Goal: Information Seeking & Learning: Learn about a topic

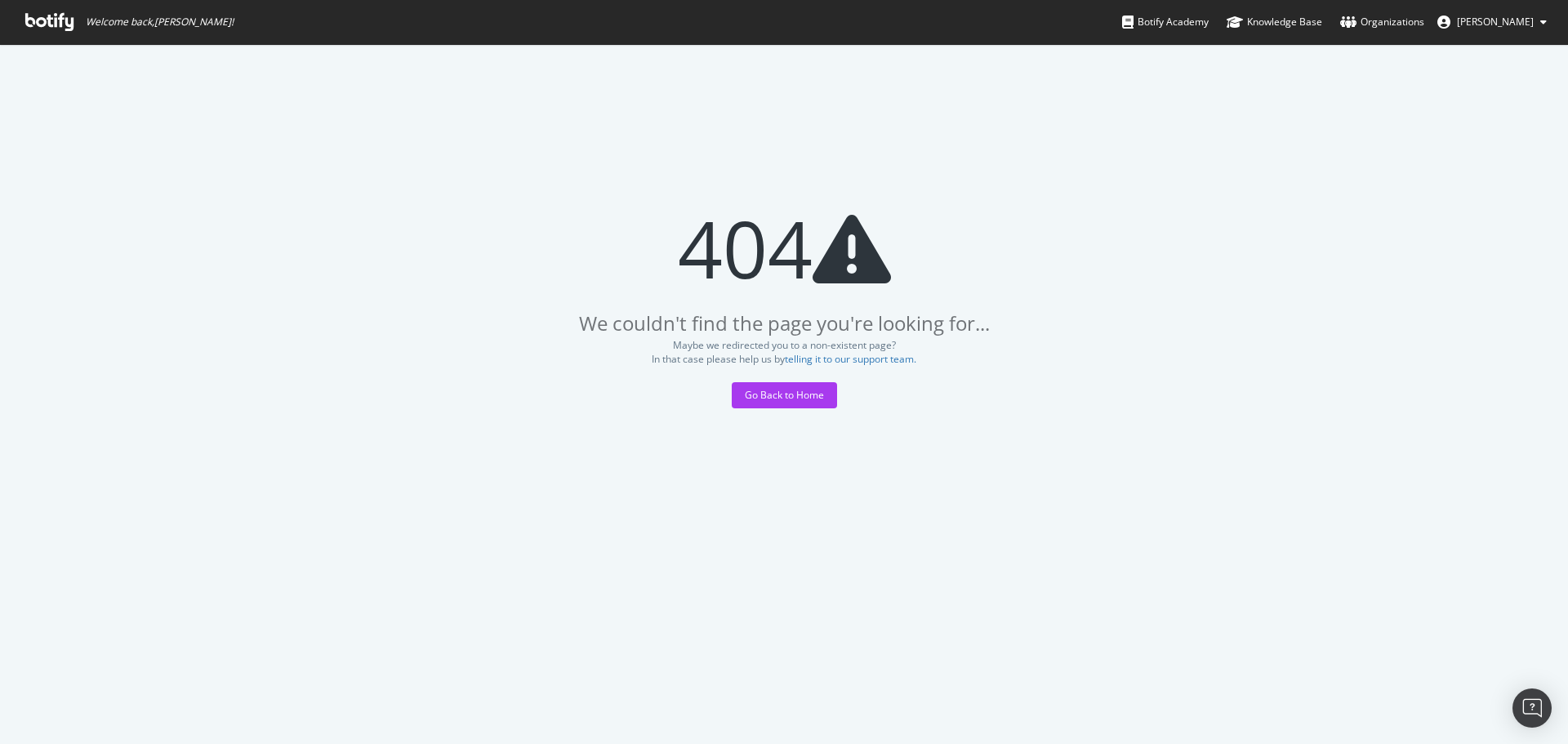
click at [54, 20] on icon at bounding box center [49, 22] width 48 height 18
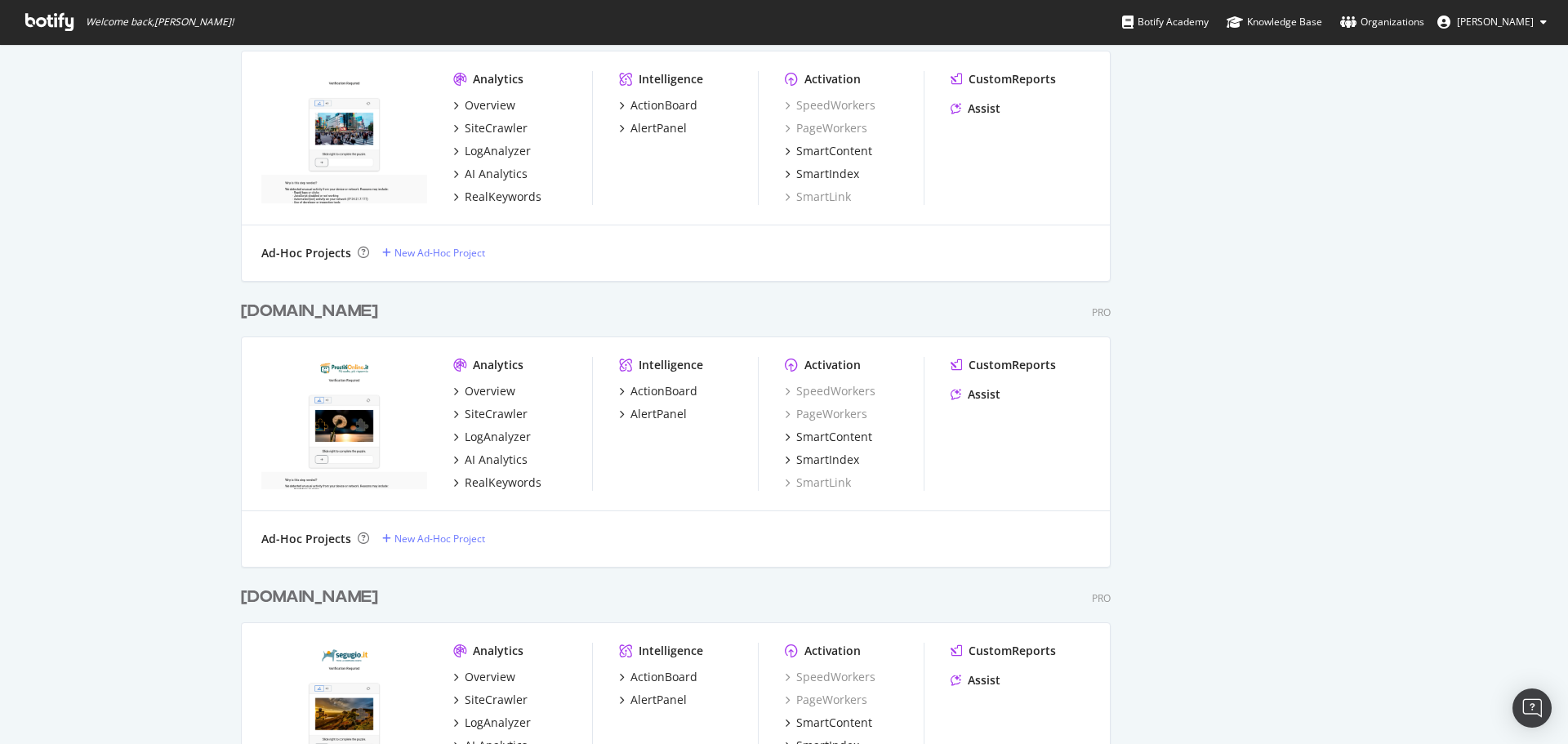
scroll to position [816, 0]
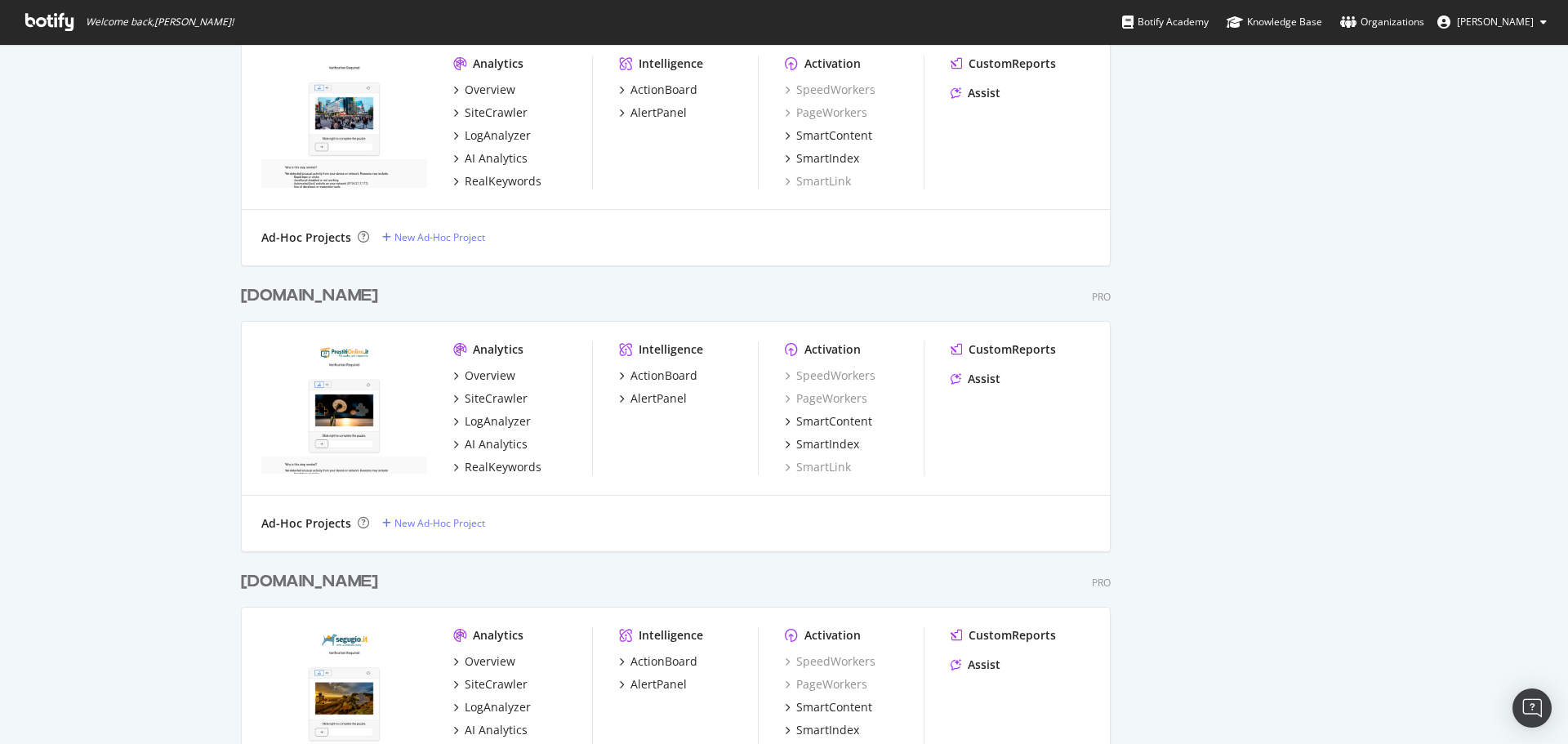
click at [322, 296] on div "[DOMAIN_NAME]" at bounding box center [309, 295] width 137 height 23
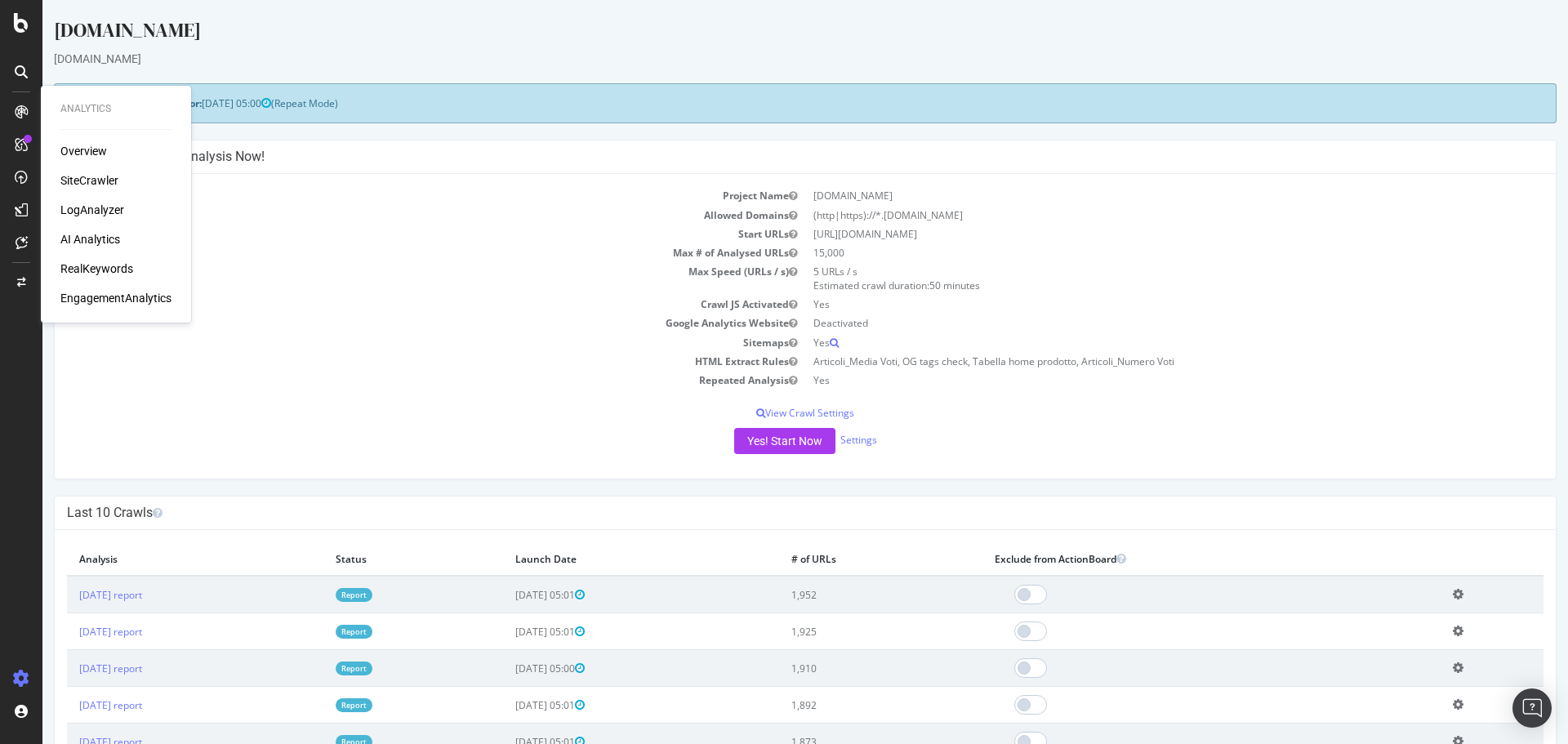
click at [100, 206] on div "LogAnalyzer" at bounding box center [92, 209] width 64 height 16
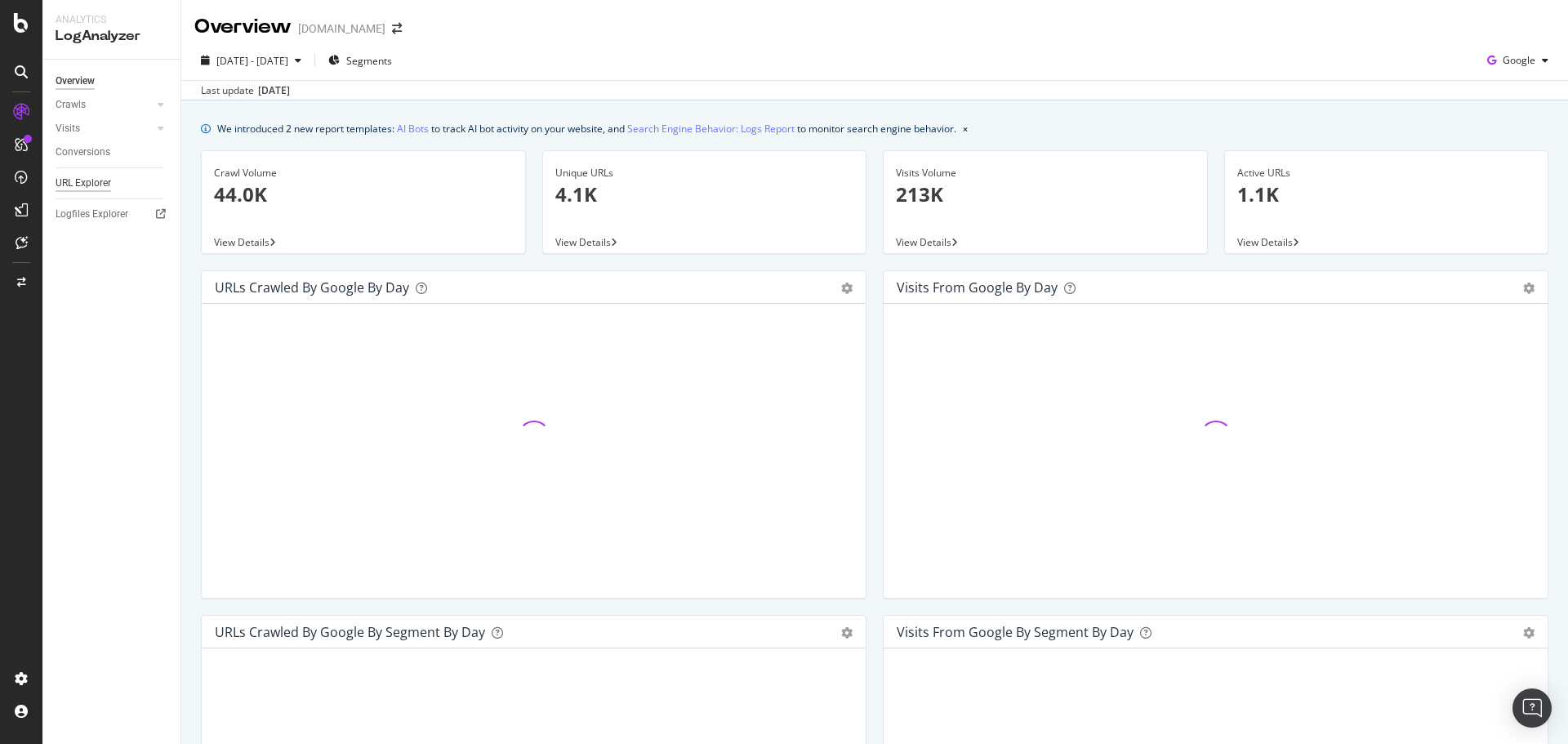
click at [90, 179] on div "URL Explorer" at bounding box center [82, 183] width 55 height 17
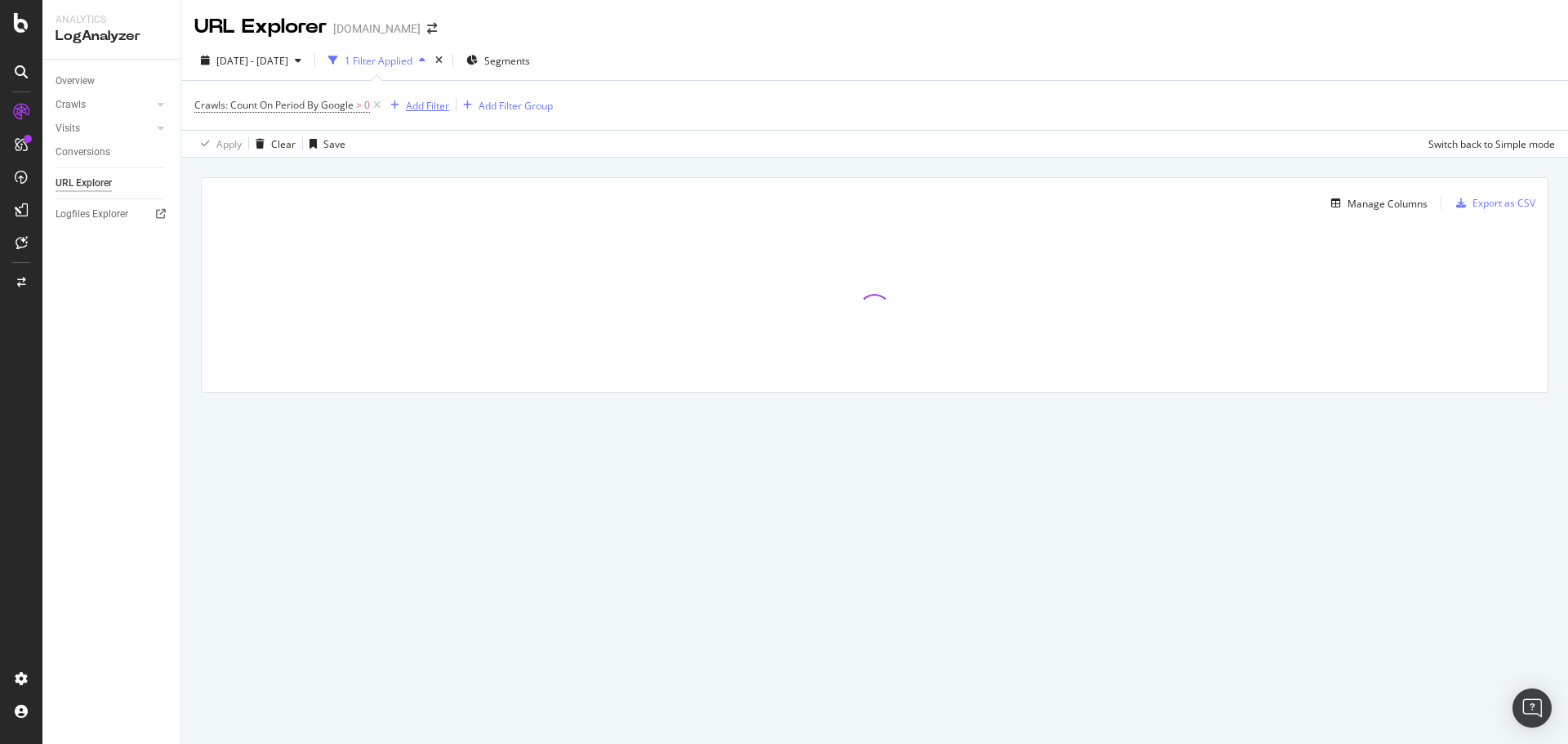
click at [419, 104] on div "Add Filter" at bounding box center [427, 105] width 43 height 14
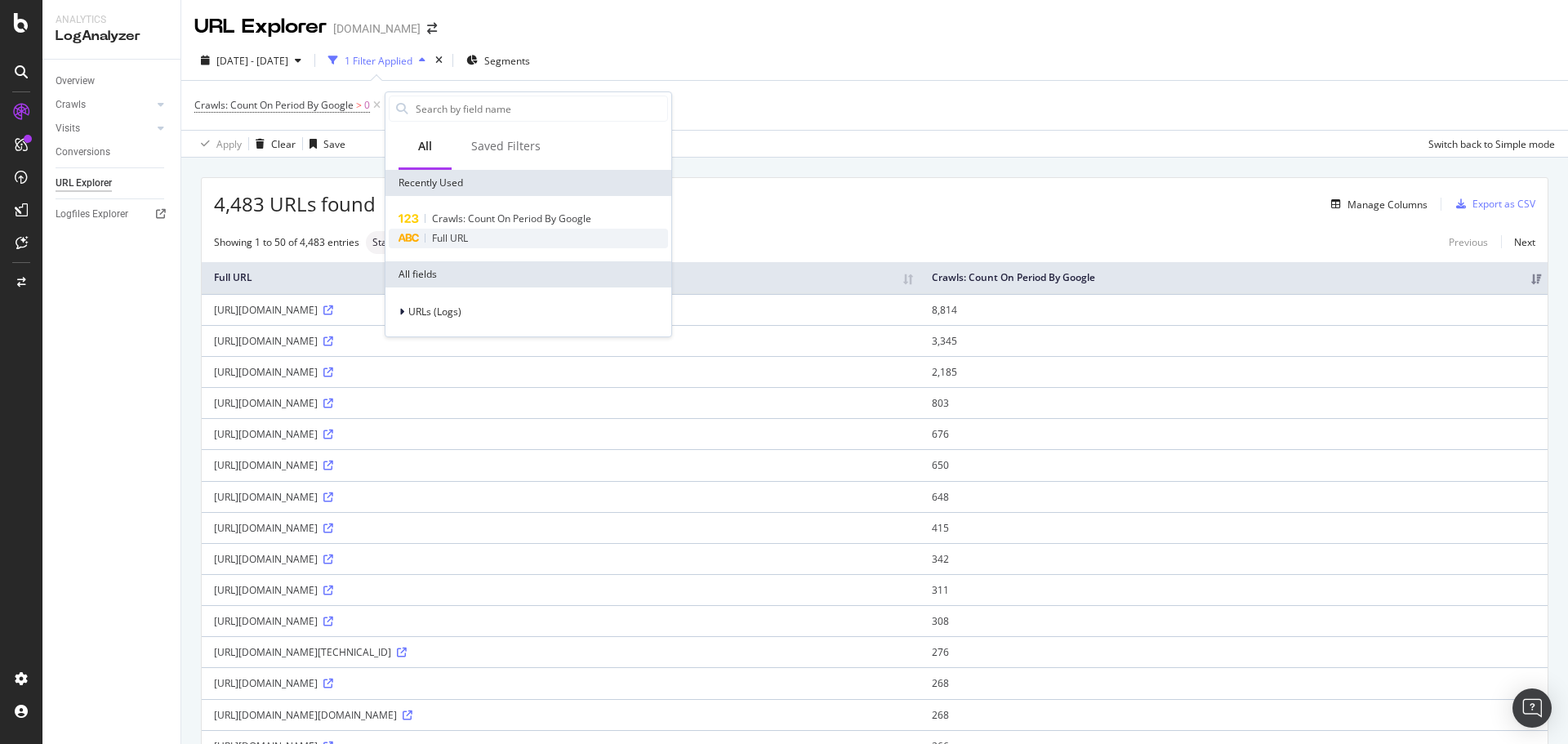
click at [470, 241] on div "Full URL" at bounding box center [529, 238] width 279 height 20
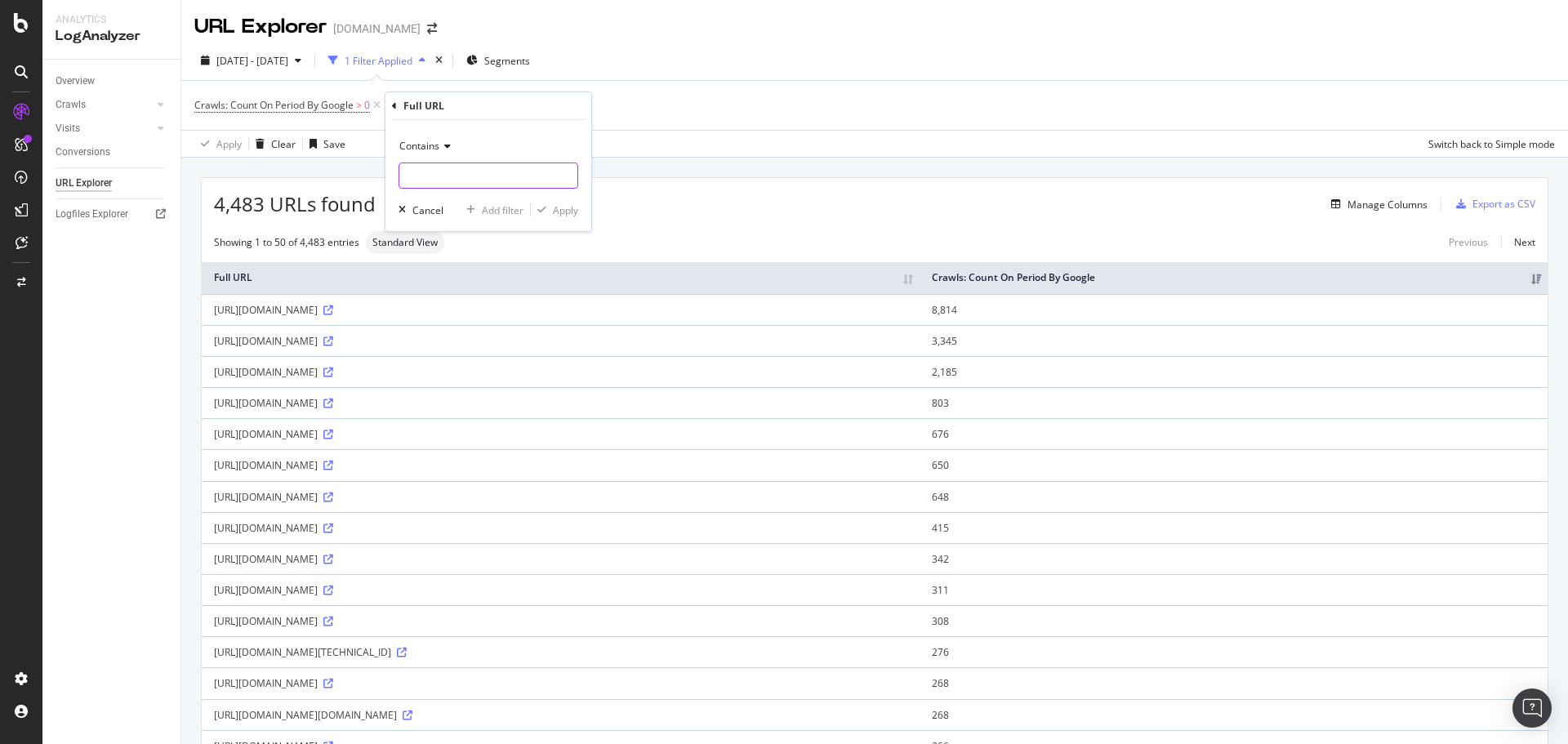
click at [461, 183] on input "text" at bounding box center [488, 175] width 178 height 26
type input "disavow"
click at [565, 209] on div "Apply" at bounding box center [565, 210] width 25 height 14
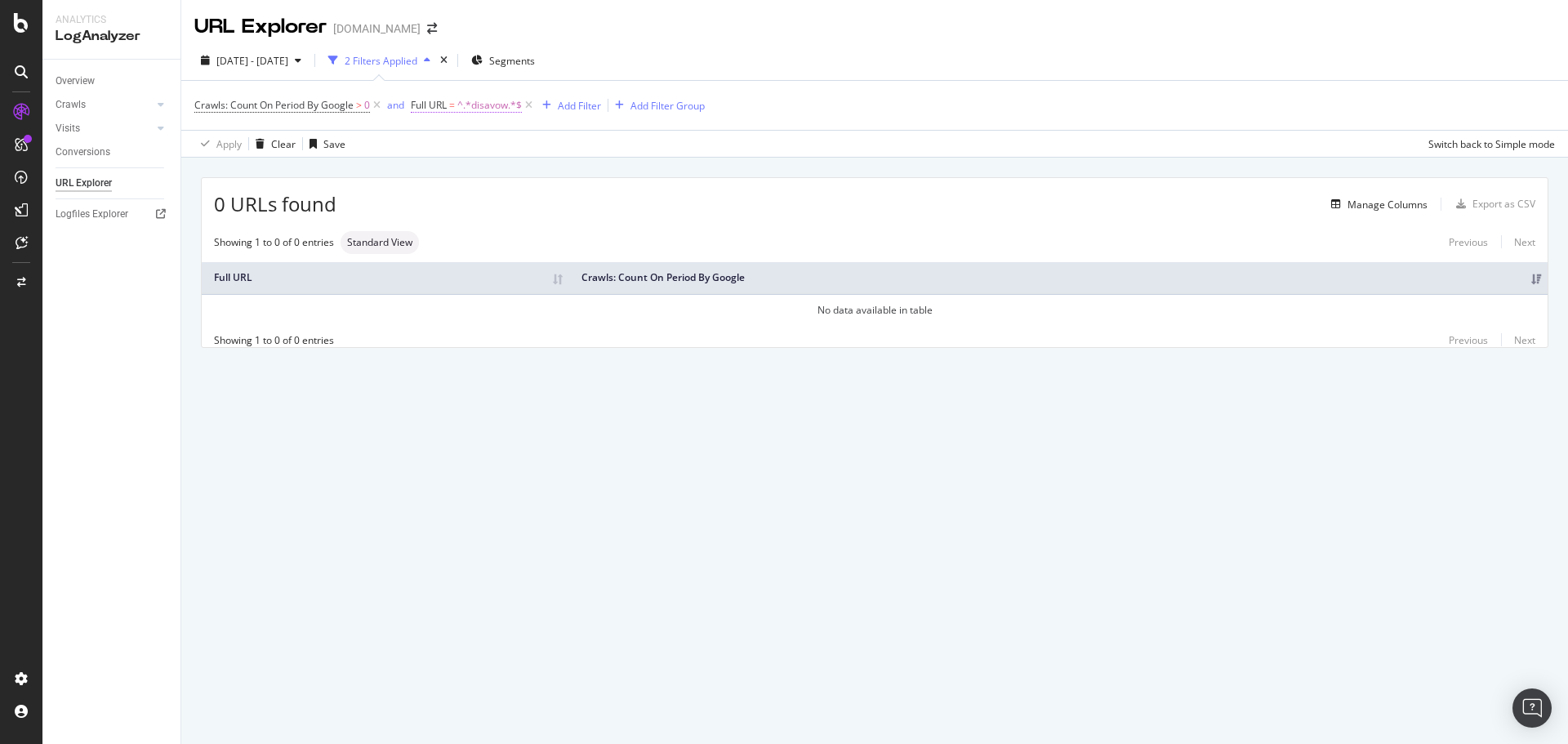
click at [477, 111] on span "^.*disavow.*$" at bounding box center [489, 105] width 65 height 22
click at [477, 130] on div "Contains" at bounding box center [515, 143] width 180 height 26
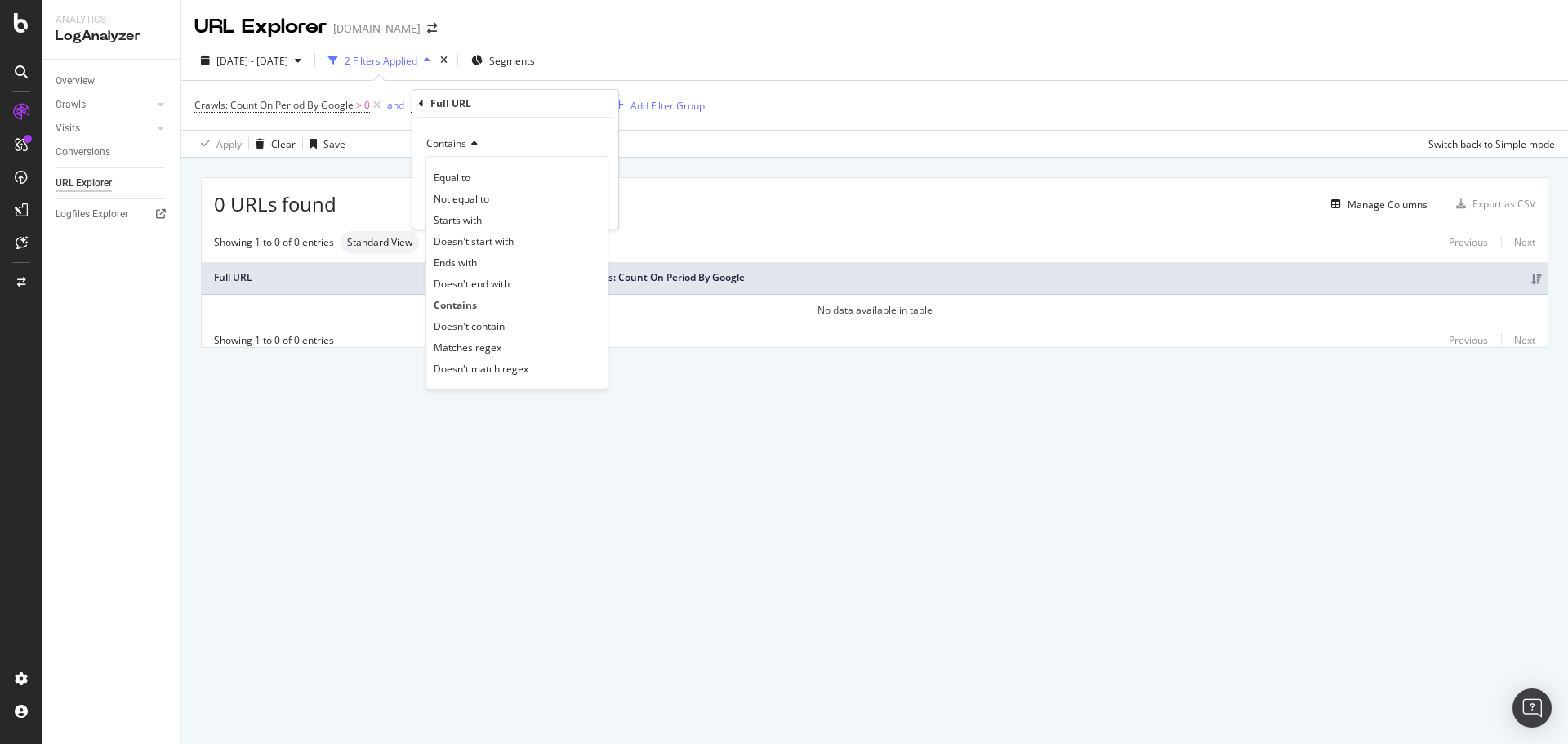
click at [477, 130] on div "Contains" at bounding box center [515, 143] width 180 height 26
